Goal: Task Accomplishment & Management: Complete application form

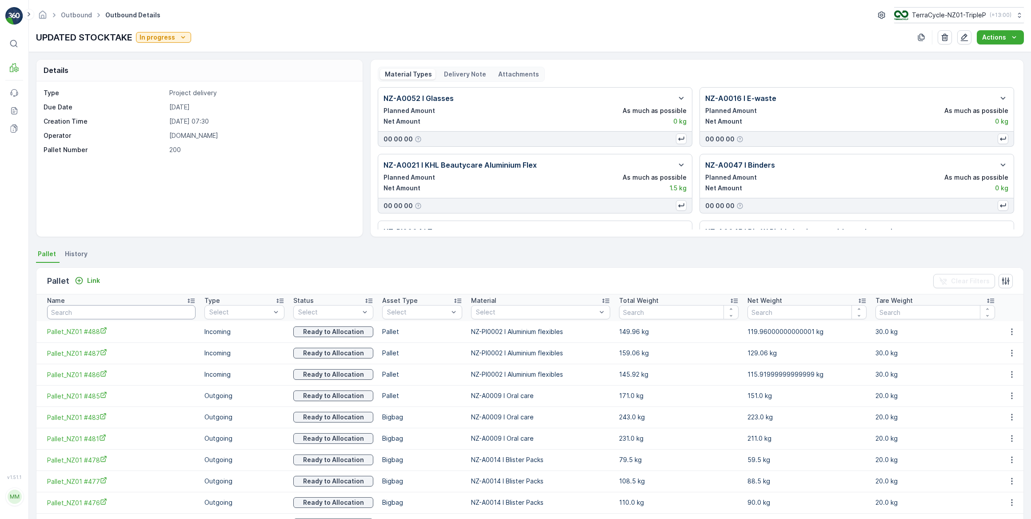
drag, startPoint x: 119, startPoint y: 311, endPoint x: 122, endPoint y: 292, distance: 19.0
click at [119, 309] on input "text" at bounding box center [121, 312] width 148 height 14
type input "439"
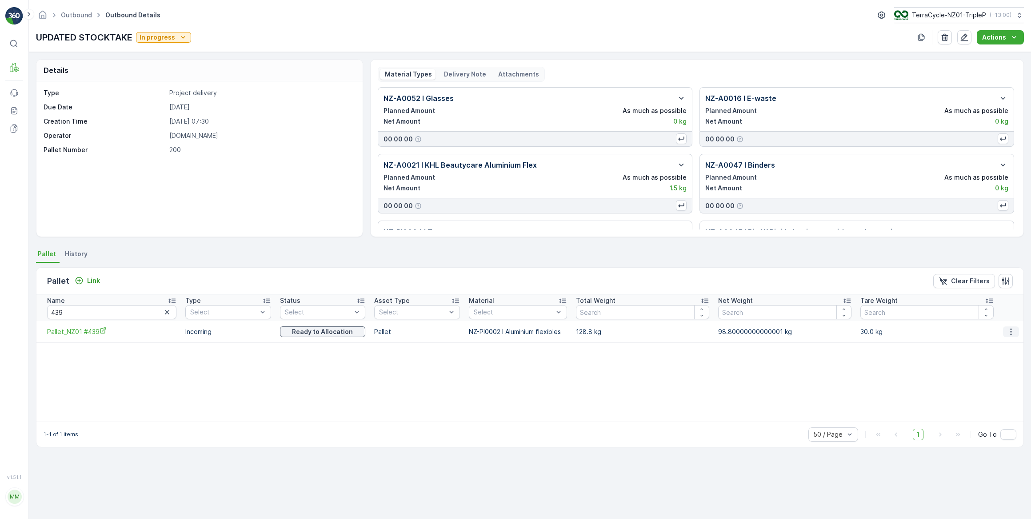
click at [1011, 331] on icon "button" at bounding box center [1011, 331] width 1 height 7
click at [1005, 360] on span "Unlink Pallet" at bounding box center [994, 361] width 36 height 9
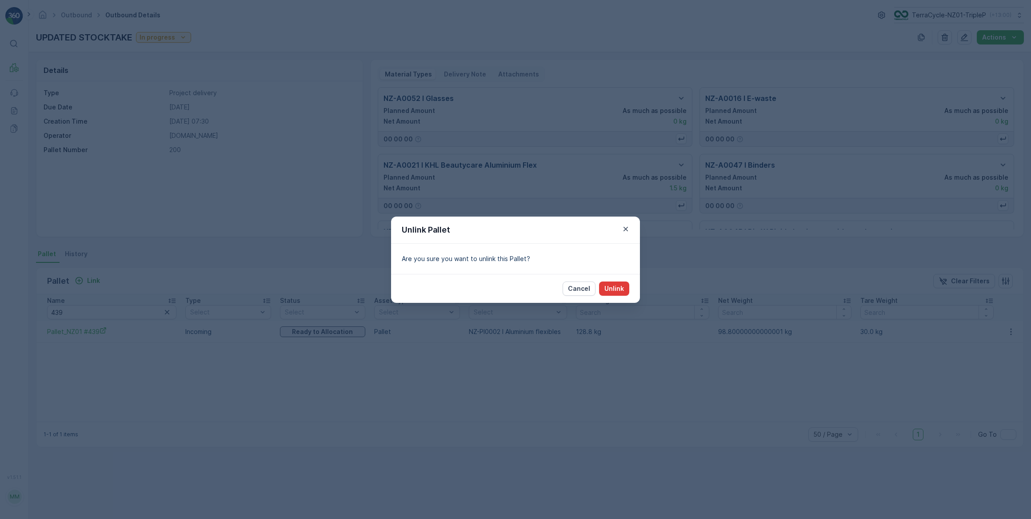
click at [622, 289] on p "Unlink" at bounding box center [615, 288] width 20 height 9
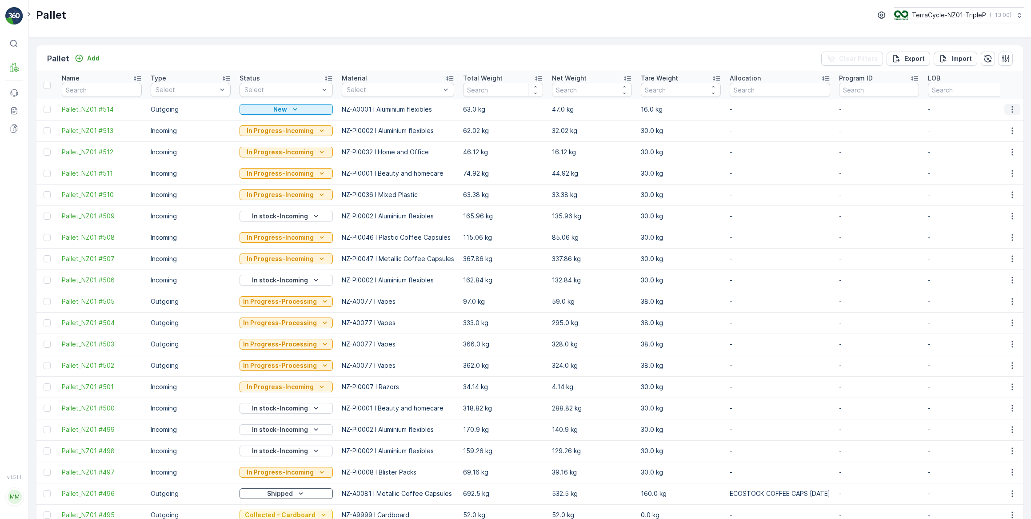
click at [1012, 112] on icon "button" at bounding box center [1012, 109] width 9 height 9
click at [991, 173] on span "Print QR" at bounding box center [988, 172] width 24 height 9
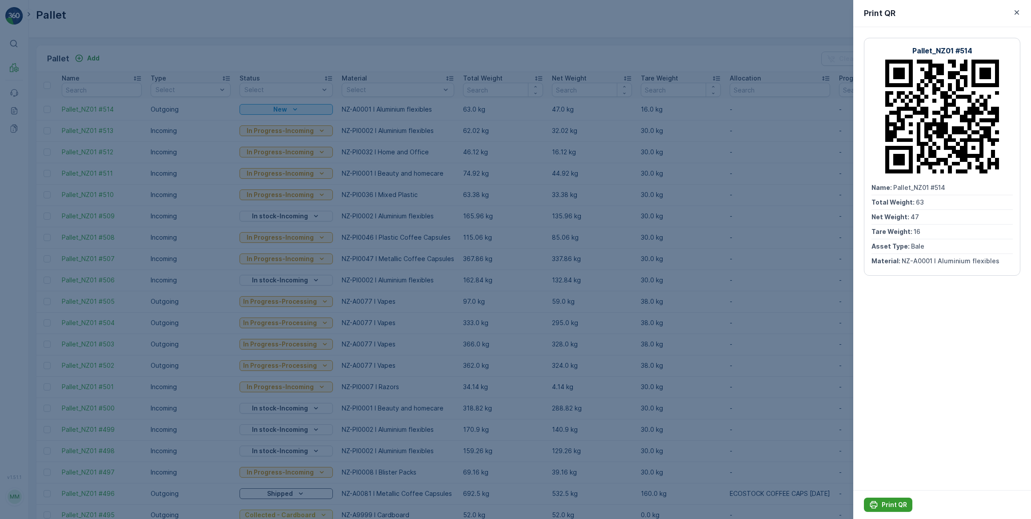
click at [898, 503] on p "Print QR" at bounding box center [894, 504] width 25 height 9
click at [1018, 12] on icon "button" at bounding box center [1017, 12] width 4 height 4
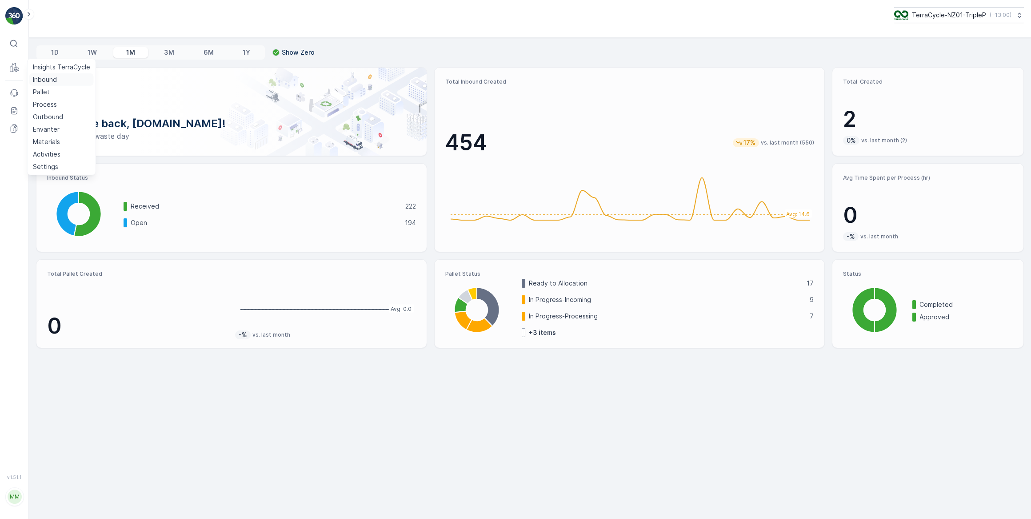
click at [48, 80] on p "Inbound" at bounding box center [45, 79] width 24 height 9
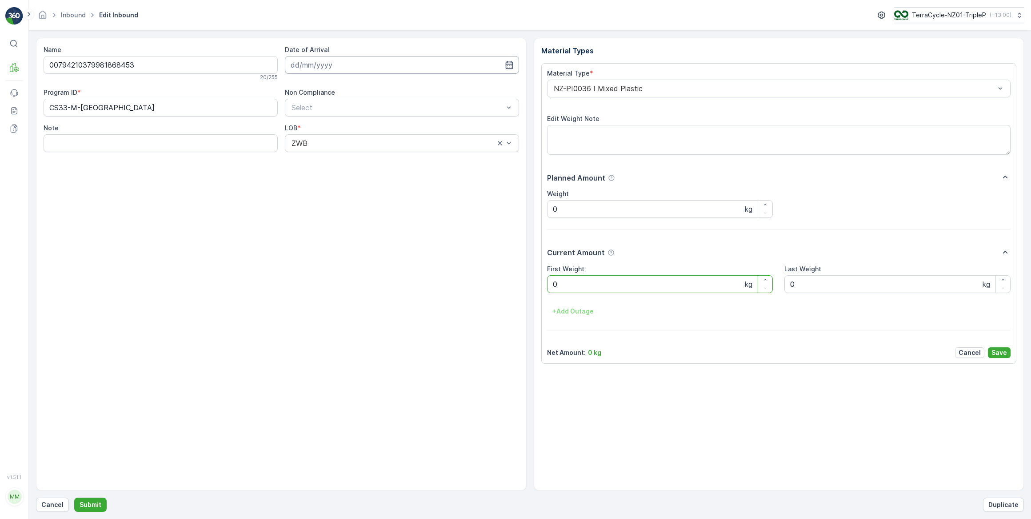
click at [317, 65] on input at bounding box center [402, 65] width 234 height 18
click at [316, 139] on div "6" at bounding box center [316, 139] width 14 height 14
type input "[DATE]"
drag, startPoint x: 562, startPoint y: 286, endPoint x: 498, endPoint y: 279, distance: 64.4
click at [560, 285] on Weight "0" at bounding box center [660, 284] width 226 height 18
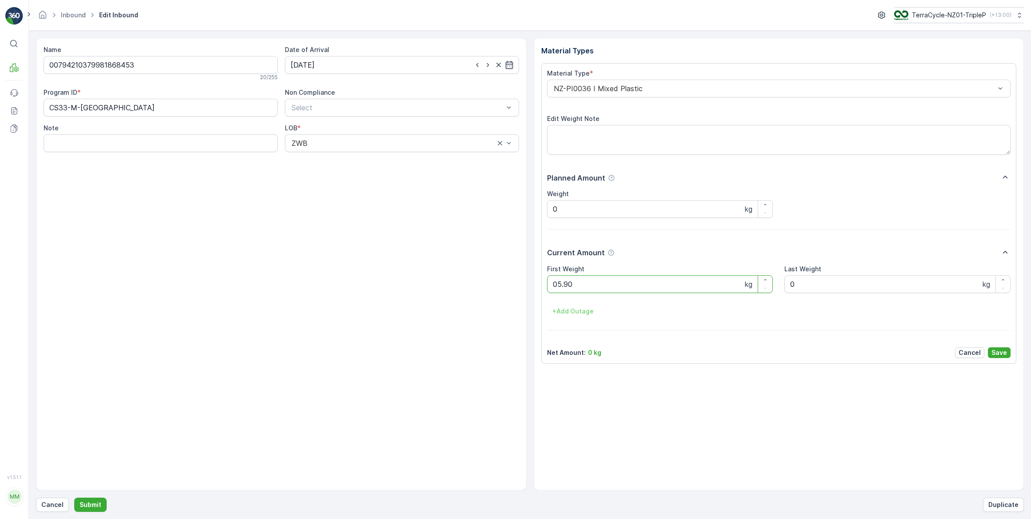
click at [74, 498] on button "Submit" at bounding box center [90, 505] width 32 height 14
click at [338, 68] on input at bounding box center [402, 65] width 234 height 18
click at [316, 142] on div "6" at bounding box center [316, 139] width 14 height 14
type input "[DATE]"
click at [560, 285] on Weight "0" at bounding box center [660, 284] width 226 height 18
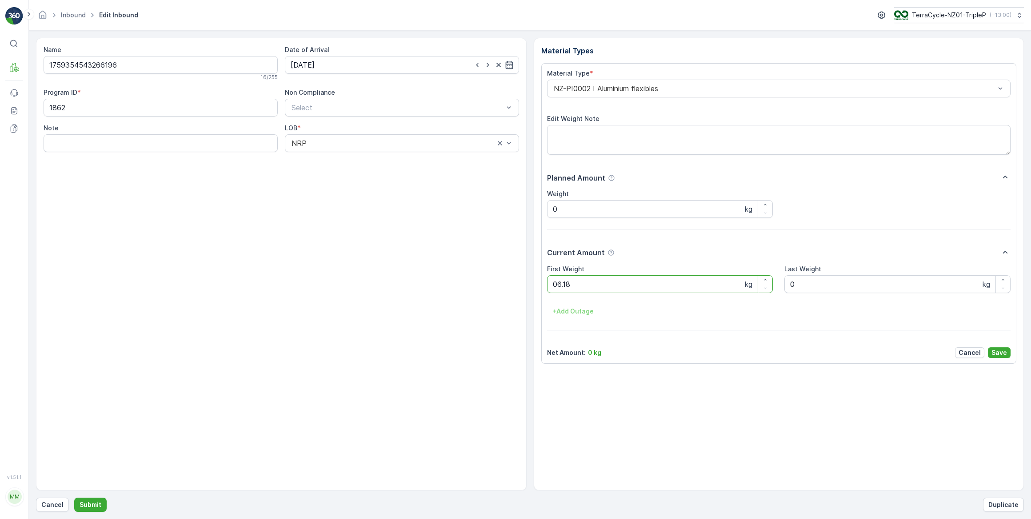
click at [74, 498] on button "Submit" at bounding box center [90, 505] width 32 height 14
click at [315, 64] on input at bounding box center [402, 65] width 234 height 18
click at [318, 139] on div "6" at bounding box center [316, 139] width 14 height 14
type input "[DATE]"
click at [583, 276] on Weight "0" at bounding box center [660, 284] width 226 height 18
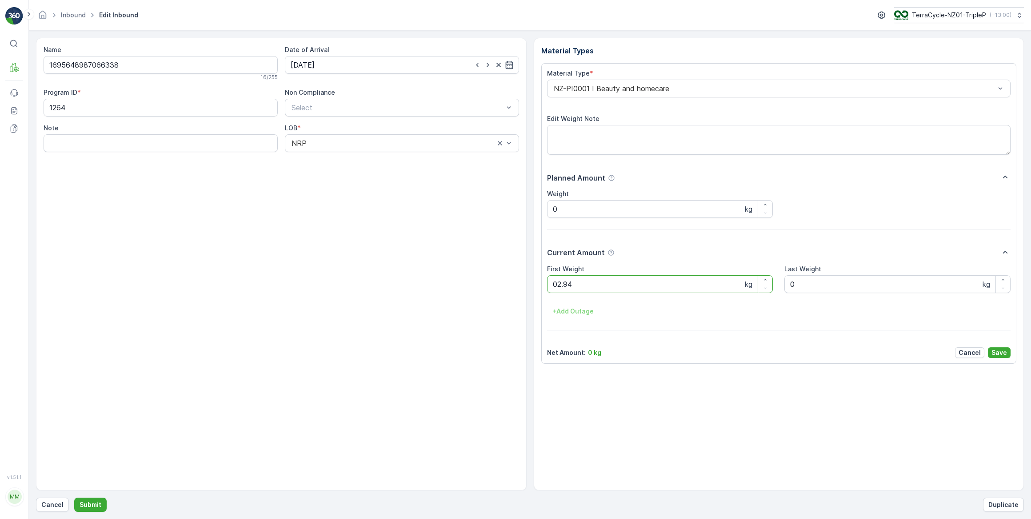
click at [74, 498] on button "Submit" at bounding box center [90, 505] width 32 height 14
click at [333, 66] on input at bounding box center [402, 65] width 234 height 18
click at [347, 119] on div "1" at bounding box center [348, 121] width 14 height 14
click at [336, 66] on input "[DATE]" at bounding box center [402, 65] width 234 height 18
click at [316, 140] on div "6" at bounding box center [316, 139] width 14 height 14
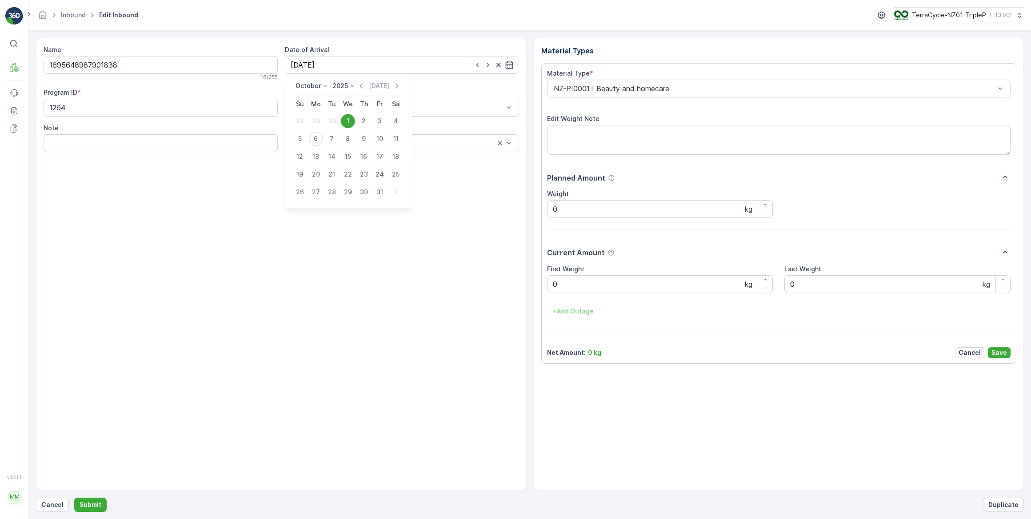
type input "[DATE]"
drag, startPoint x: 589, startPoint y: 285, endPoint x: 515, endPoint y: 273, distance: 74.7
click at [562, 279] on Weight "0" at bounding box center [660, 284] width 226 height 18
click at [74, 498] on button "Submit" at bounding box center [90, 505] width 32 height 14
